Goal: Task Accomplishment & Management: Use online tool/utility

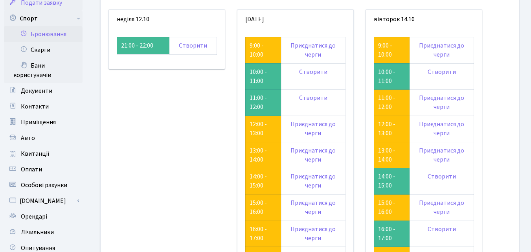
scroll to position [79, 0]
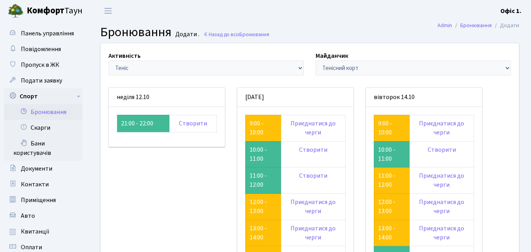
scroll to position [79, 0]
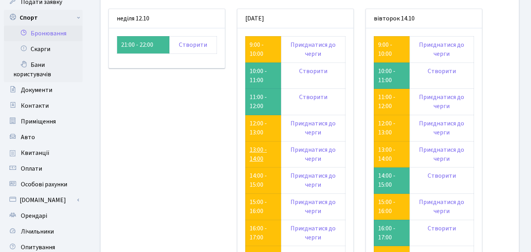
click at [253, 151] on link "13:00 - 14:00" at bounding box center [258, 154] width 17 height 18
click at [381, 150] on link "13:00 - 14:00" at bounding box center [386, 154] width 17 height 18
